Goal: Browse casually

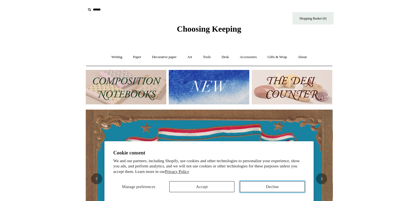
click at [246, 183] on button "Decline" at bounding box center [272, 186] width 65 height 11
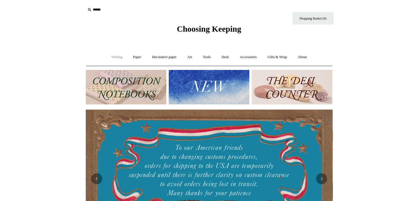
click at [110, 53] on link "Writing +" at bounding box center [116, 57] width 21 height 15
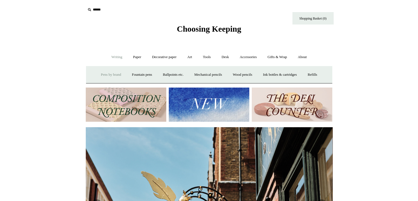
scroll to position [0, 247]
click at [132, 57] on link "Paper +" at bounding box center [137, 57] width 18 height 15
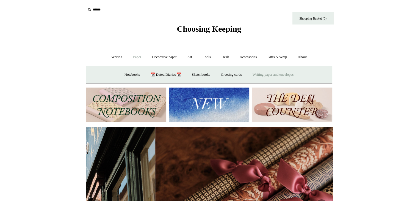
scroll to position [0, 494]
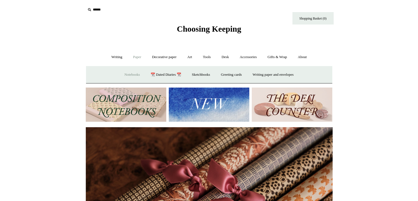
click at [127, 76] on link "Notebooks +" at bounding box center [132, 74] width 25 height 15
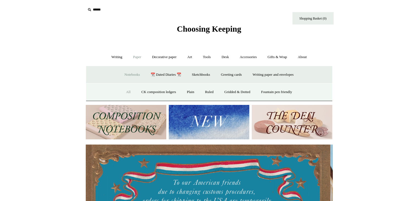
scroll to position [0, 0]
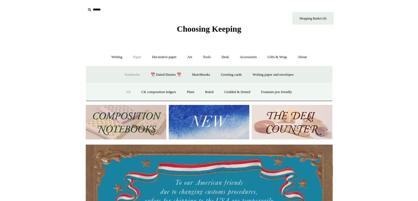
click at [127, 93] on link "All" at bounding box center [128, 92] width 15 height 15
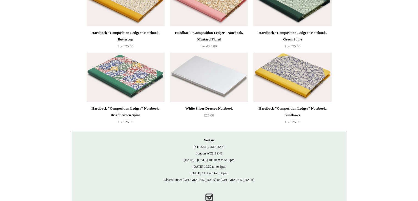
scroll to position [3740, 0]
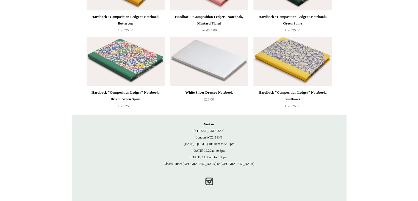
drag, startPoint x: 216, startPoint y: 49, endPoint x: 129, endPoint y: 71, distance: 90.0
click at [129, 71] on div at bounding box center [126, 61] width 78 height 49
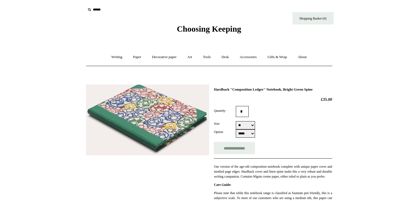
select select "**"
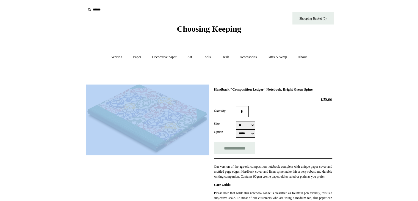
click at [205, 33] on span "Choosing Keeping" at bounding box center [209, 28] width 64 height 9
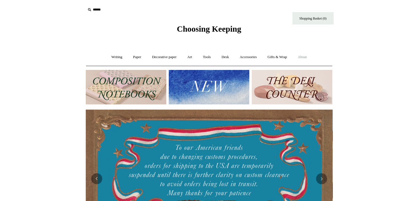
click at [297, 54] on link "About +" at bounding box center [302, 57] width 19 height 15
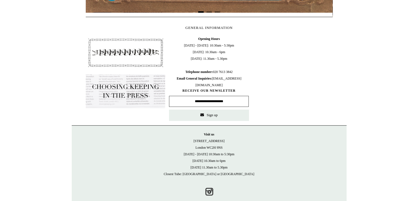
scroll to position [252, 0]
